Goal: Use online tool/utility: Utilize a website feature to perform a specific function

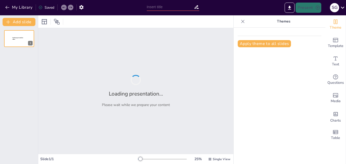
type input "Life Stages: A Journey Through Childhood, Youth, and Adulthood"
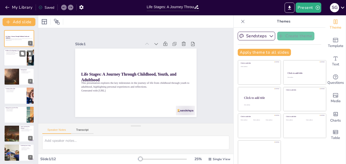
click at [12, 55] on div at bounding box center [19, 57] width 31 height 17
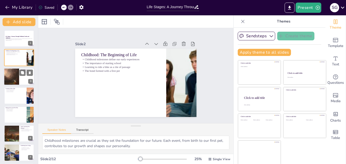
click at [11, 78] on div at bounding box center [12, 76] width 26 height 17
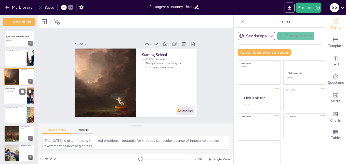
click at [10, 93] on div at bounding box center [19, 95] width 31 height 17
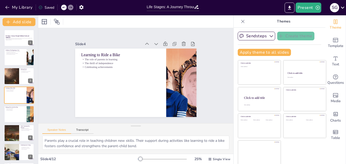
scroll to position [96, 0]
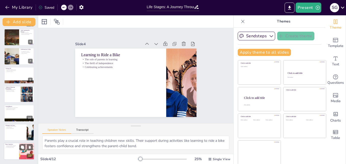
click at [22, 152] on div at bounding box center [27, 150] width 26 height 17
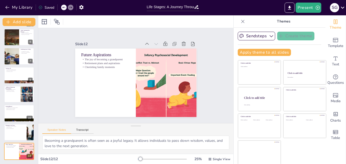
scroll to position [45, 0]
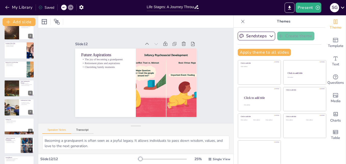
click at [3, 64] on div "Life Stages: A Journey Through Childhood, Youth, and Adulthood This presentatio…" at bounding box center [19, 98] width 38 height 226
click at [9, 69] on div at bounding box center [19, 69] width 31 height 17
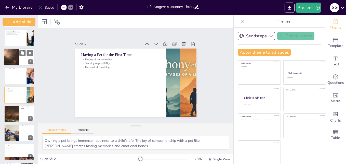
click at [10, 54] on div at bounding box center [12, 56] width 26 height 17
type textarea "The [DATE] is often filled with mixed emotions. Nostalgia for that day can evok…"
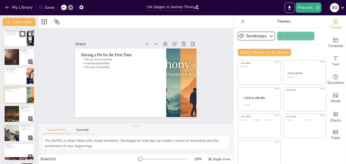
scroll to position [0, 0]
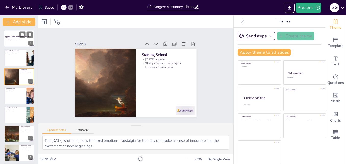
click at [12, 40] on p "Generated with [URL]" at bounding box center [19, 40] width 28 height 1
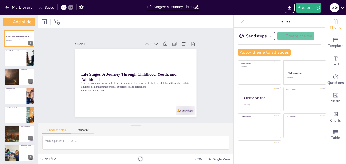
scroll to position [1, 0]
